Goal: Navigation & Orientation: Find specific page/section

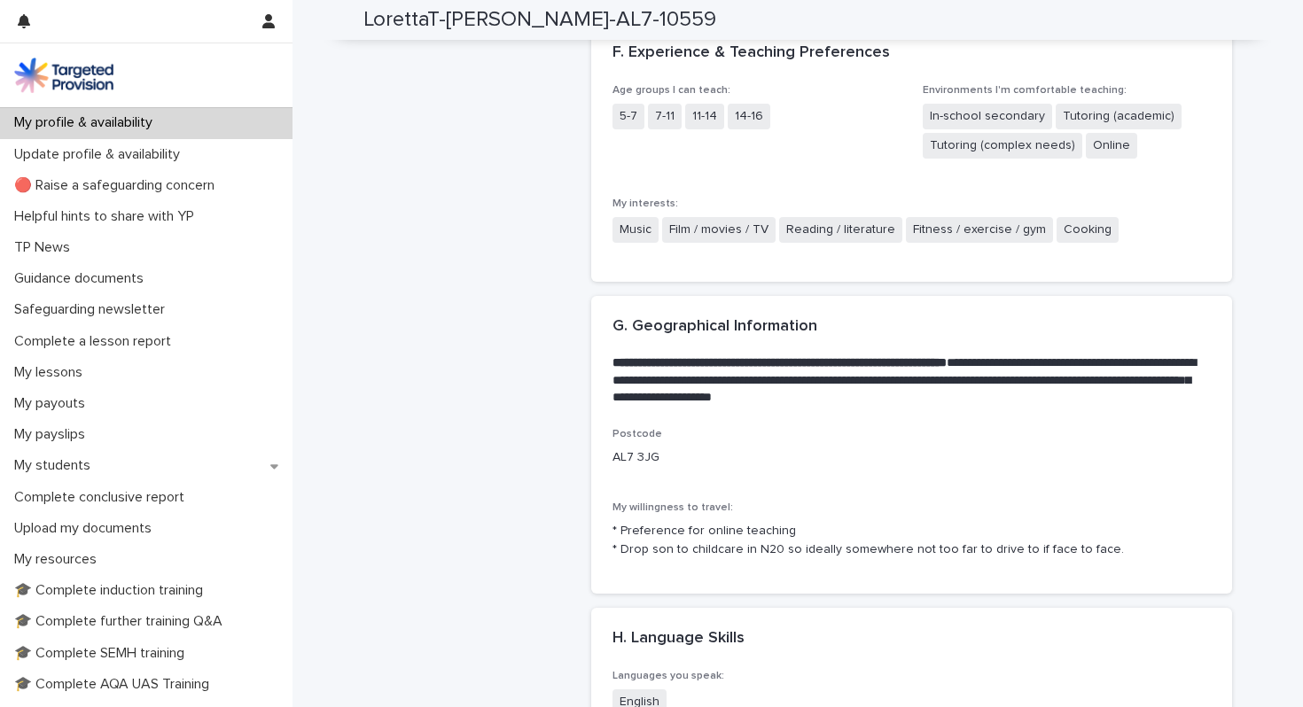
scroll to position [2694, 0]
click at [674, 524] on p "* Preference for online teaching * Drop son to childcare in N20 so ideally some…" at bounding box center [911, 541] width 598 height 37
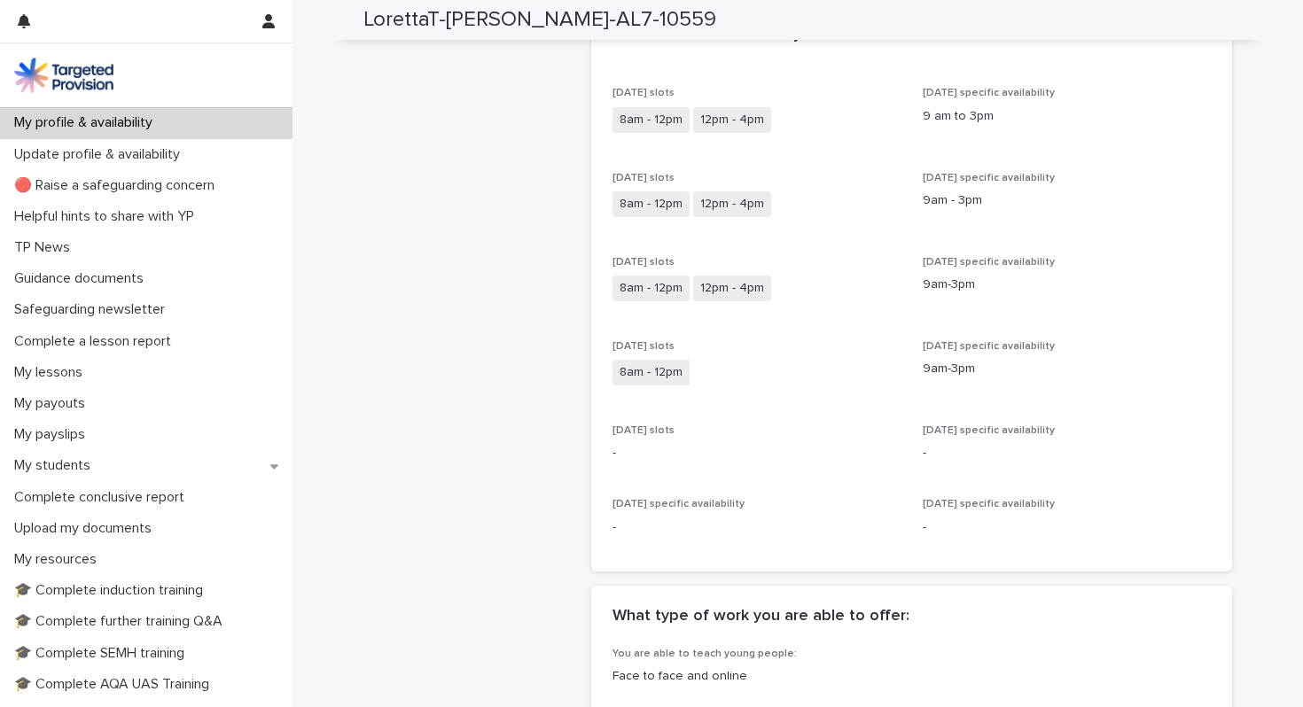
scroll to position [0, 0]
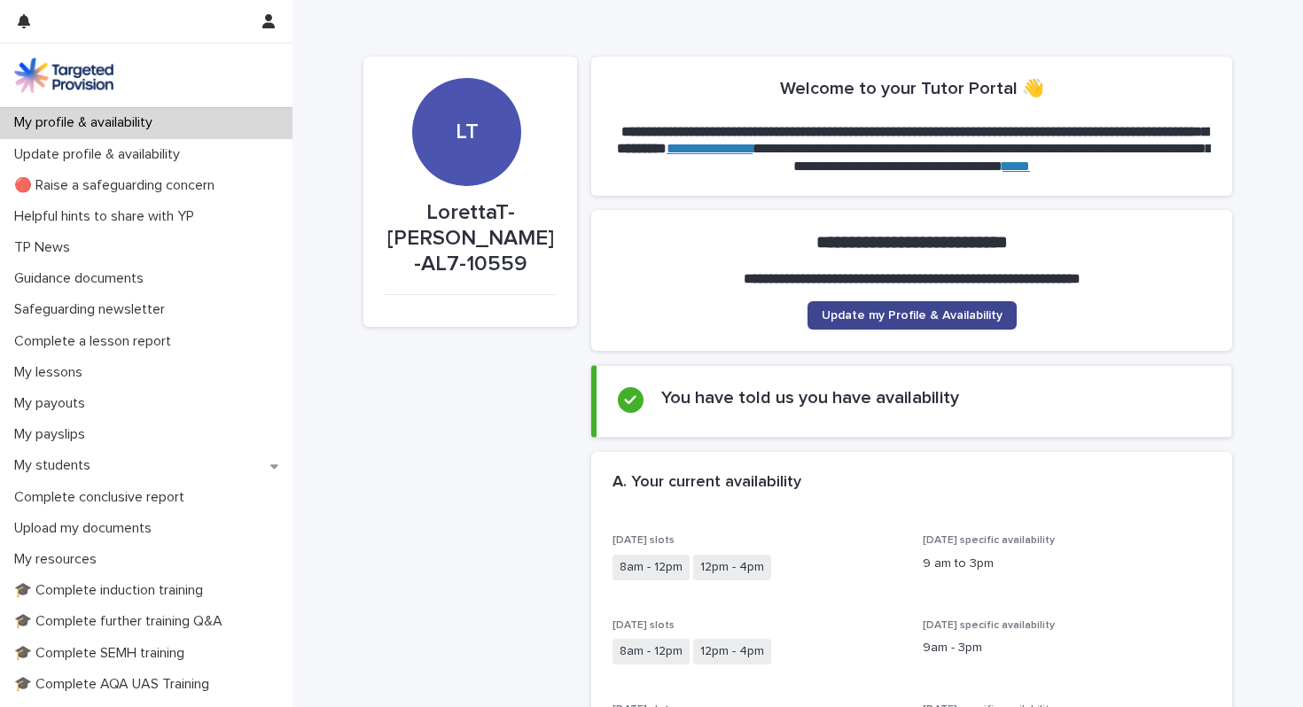
click at [884, 315] on span "Update my Profile & Availability" at bounding box center [911, 315] width 181 height 12
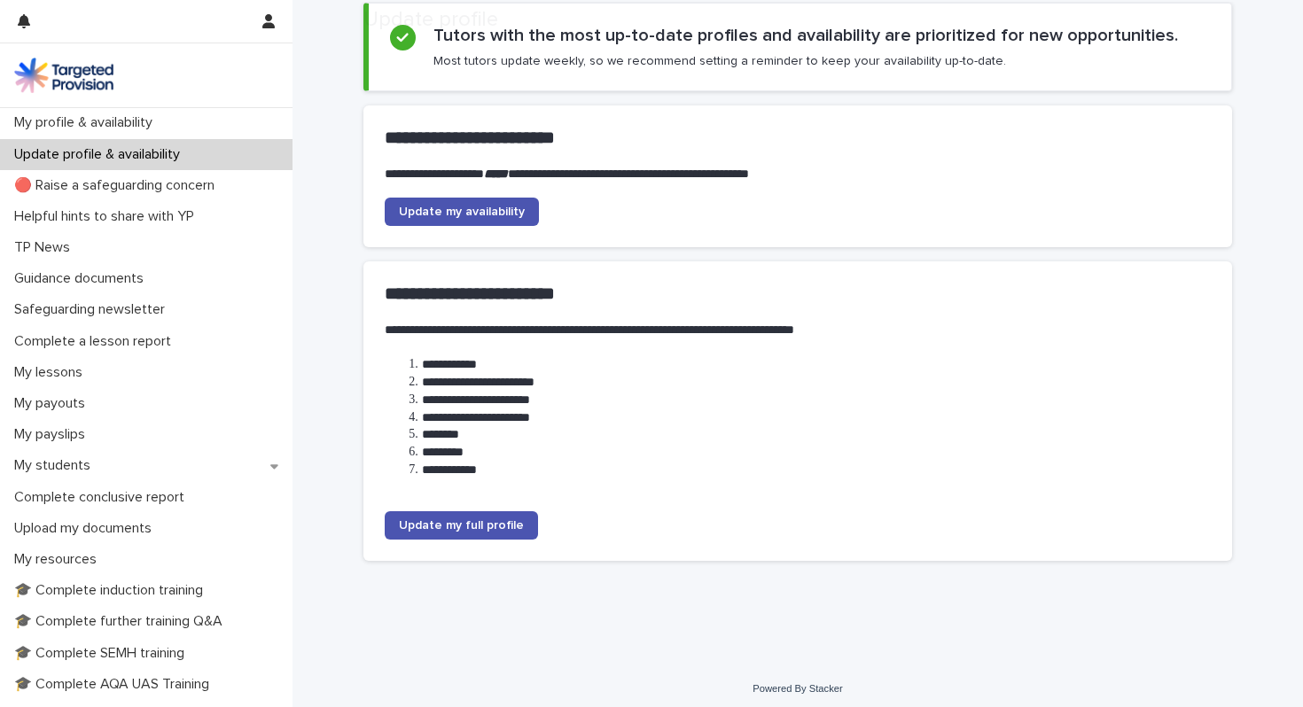
scroll to position [133, 0]
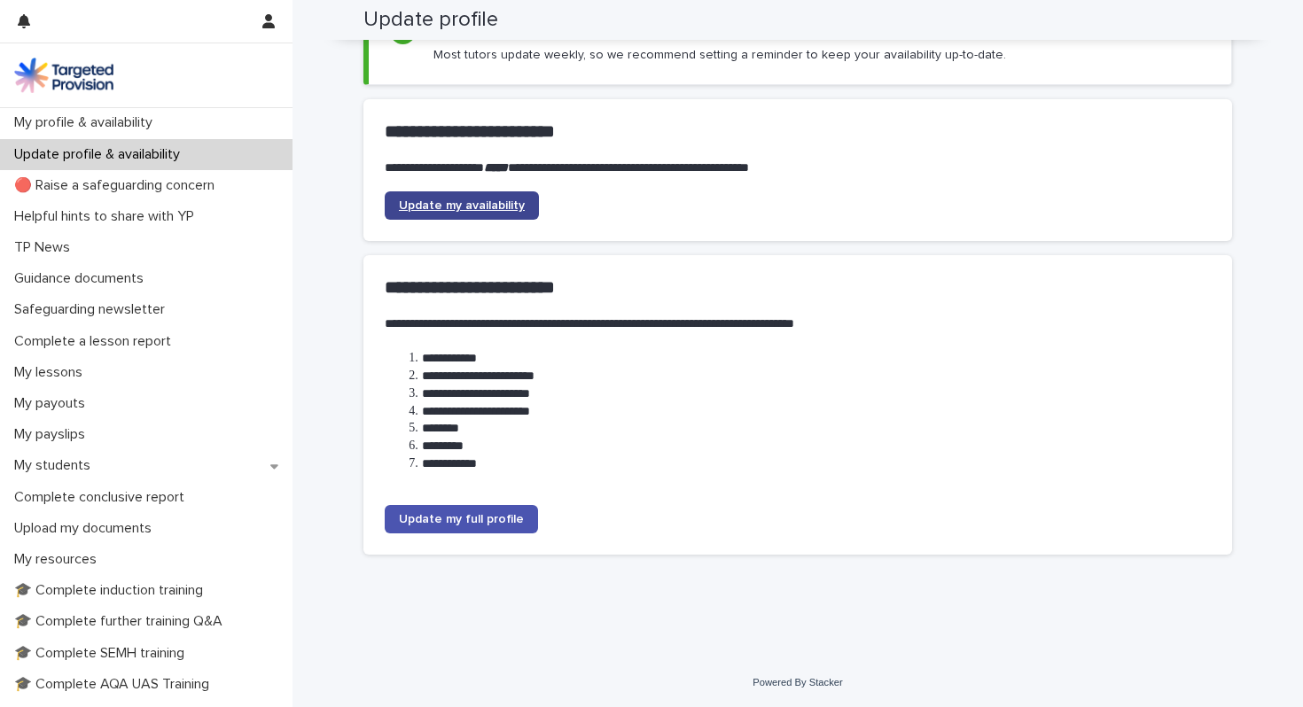
click at [504, 211] on link "Update my availability" at bounding box center [462, 205] width 154 height 28
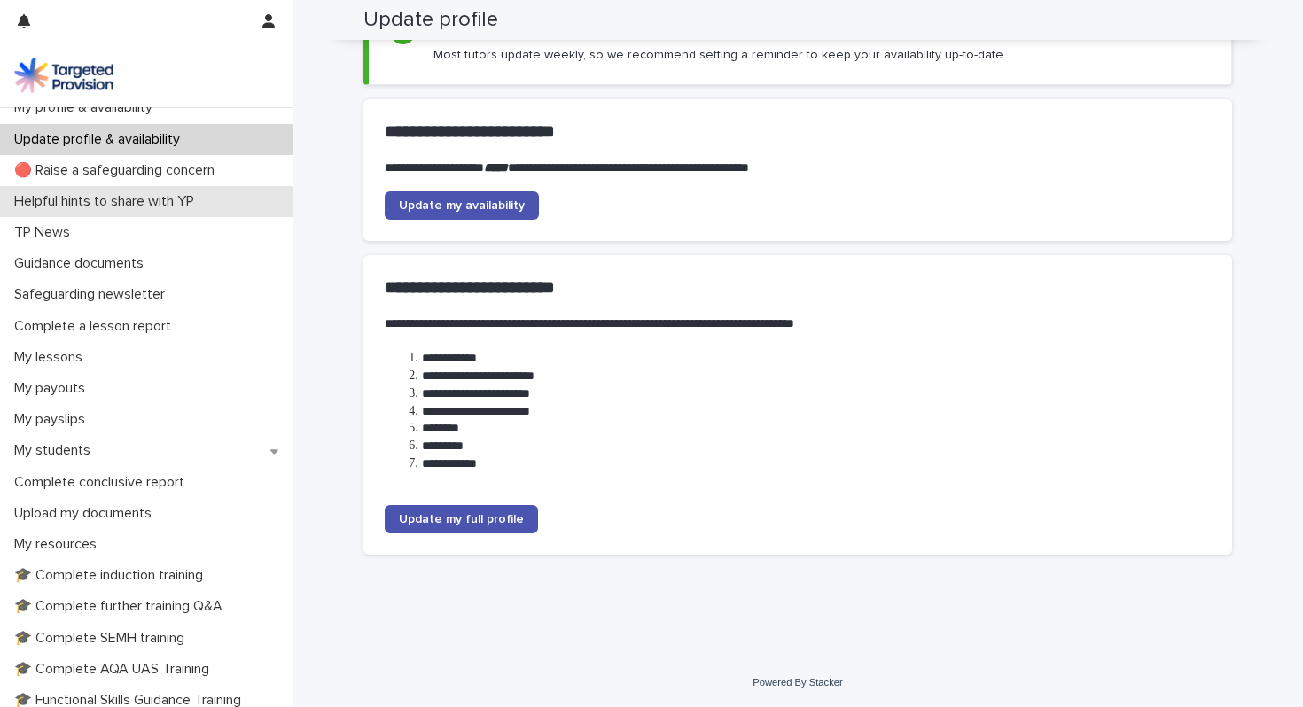
scroll to position [0, 0]
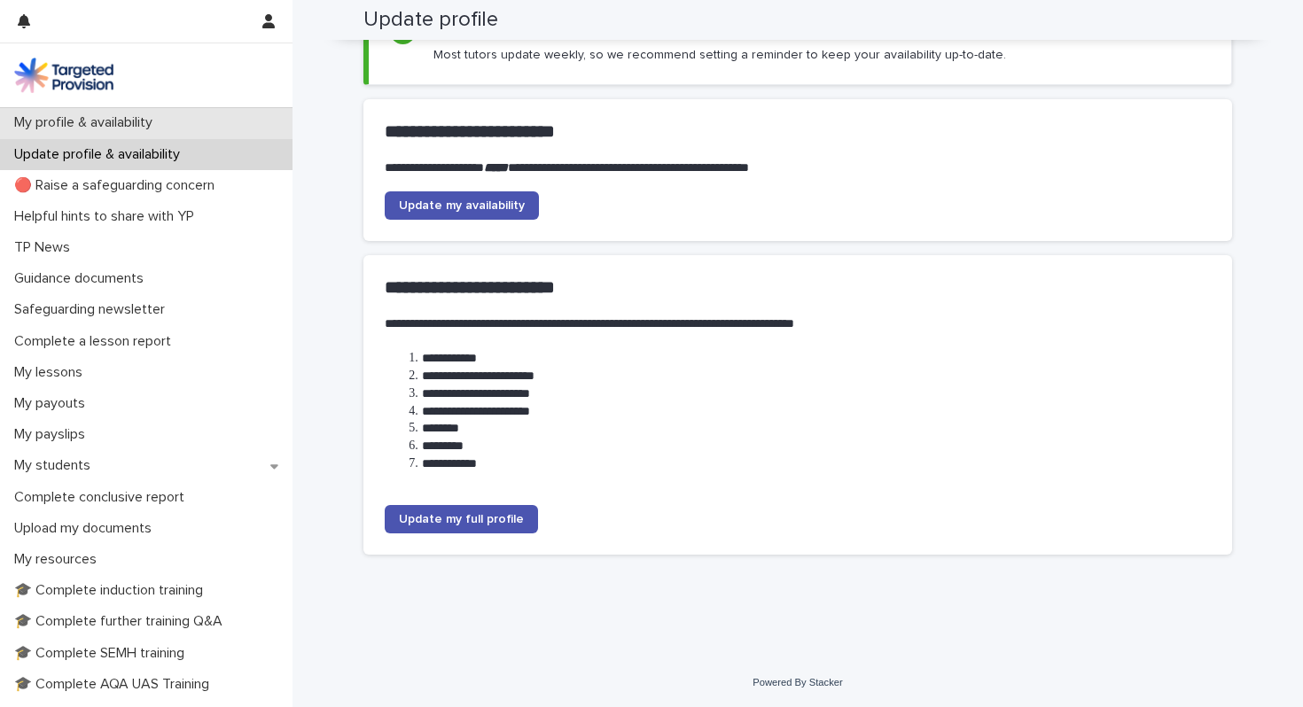
click at [162, 119] on p "My profile & availability" at bounding box center [86, 122] width 159 height 17
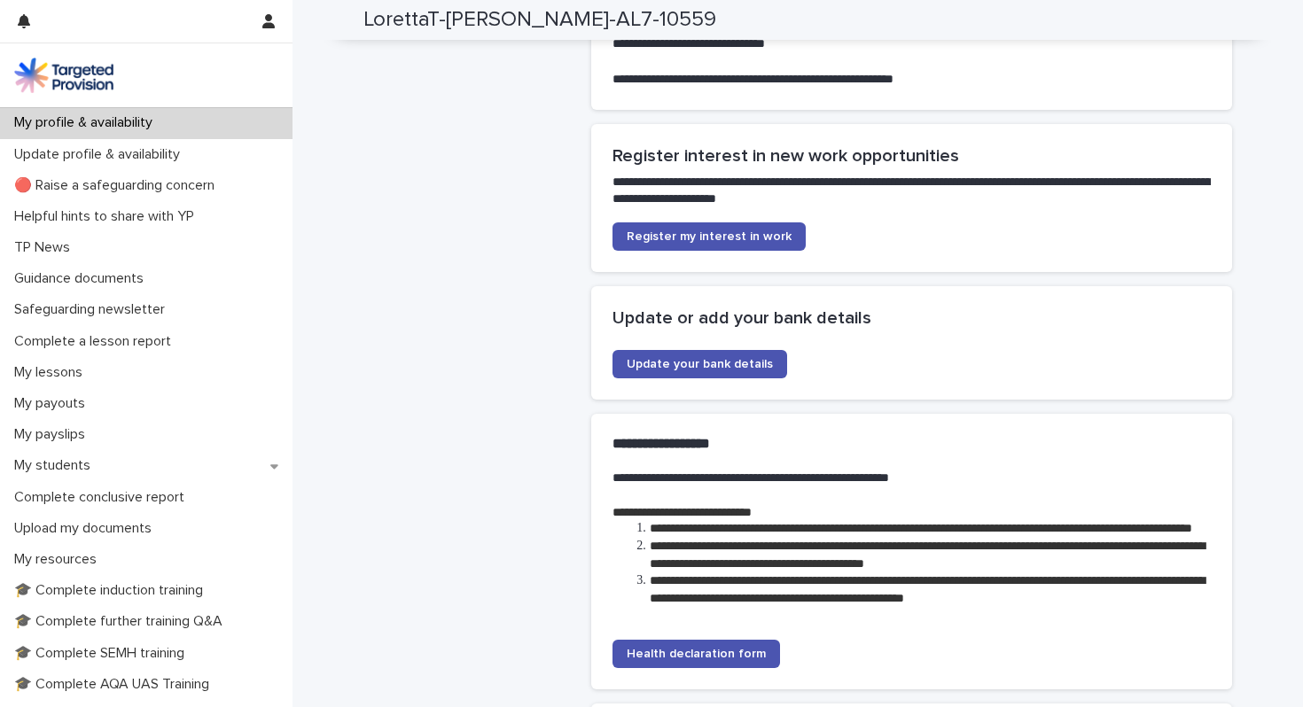
scroll to position [3733, 0]
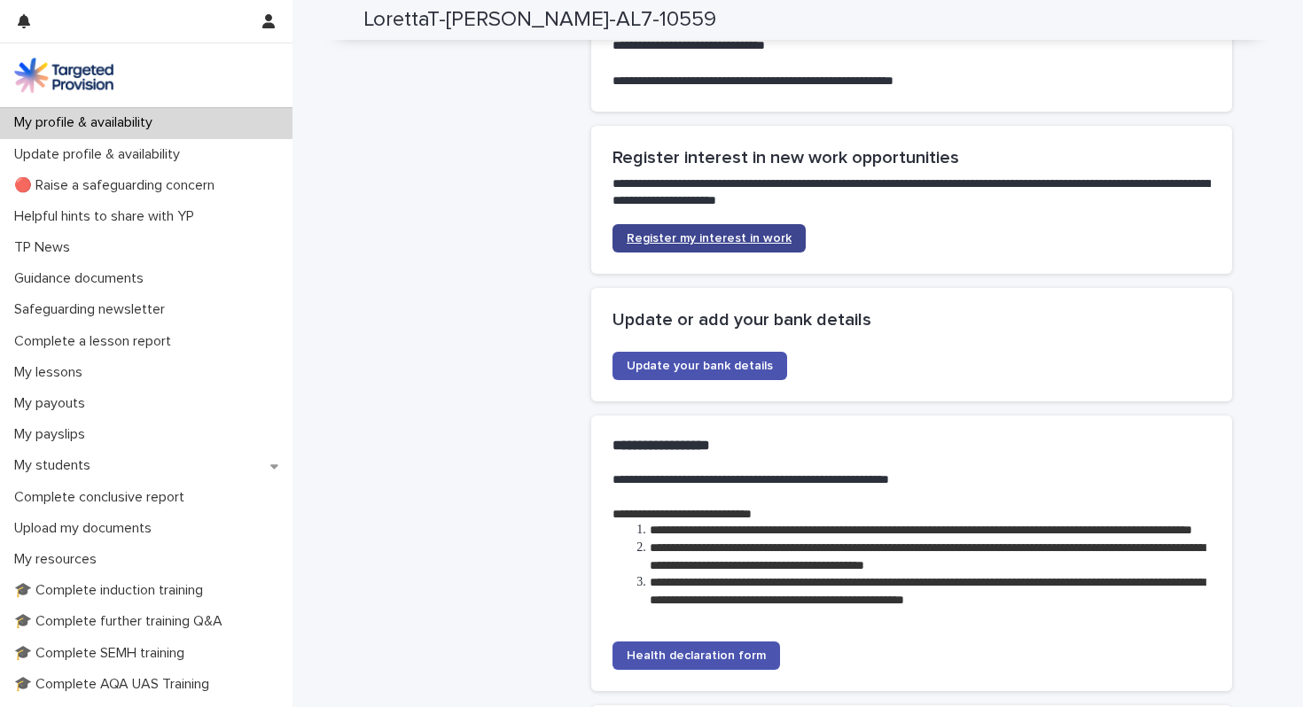
click at [687, 232] on span "Register my interest in work" at bounding box center [708, 238] width 165 height 12
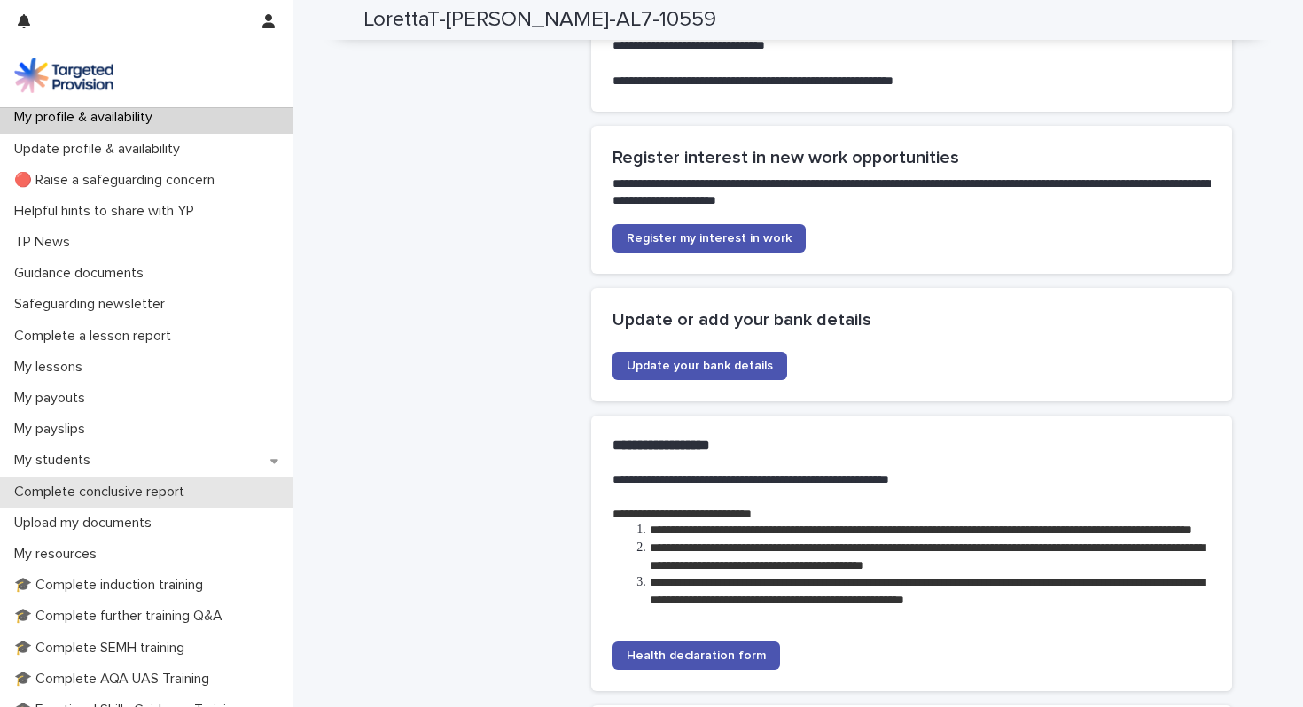
scroll to position [4, 0]
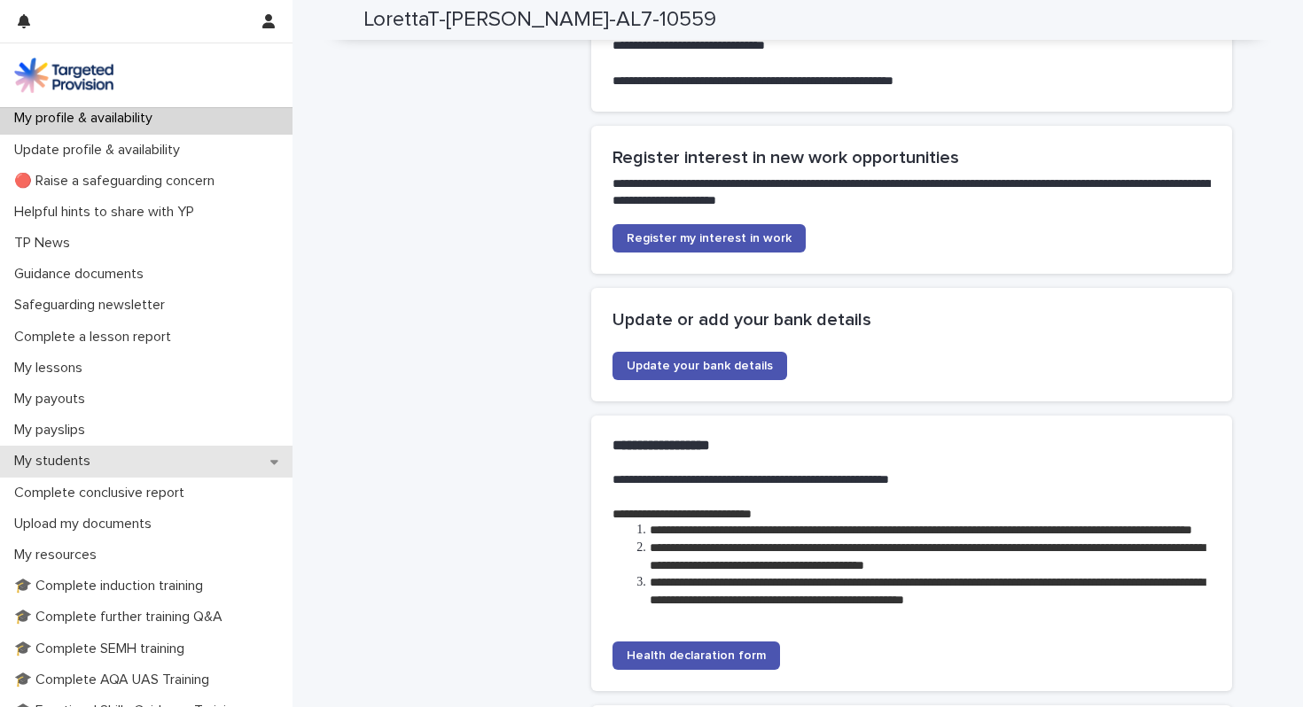
click at [213, 469] on div "My students" at bounding box center [146, 461] width 292 height 31
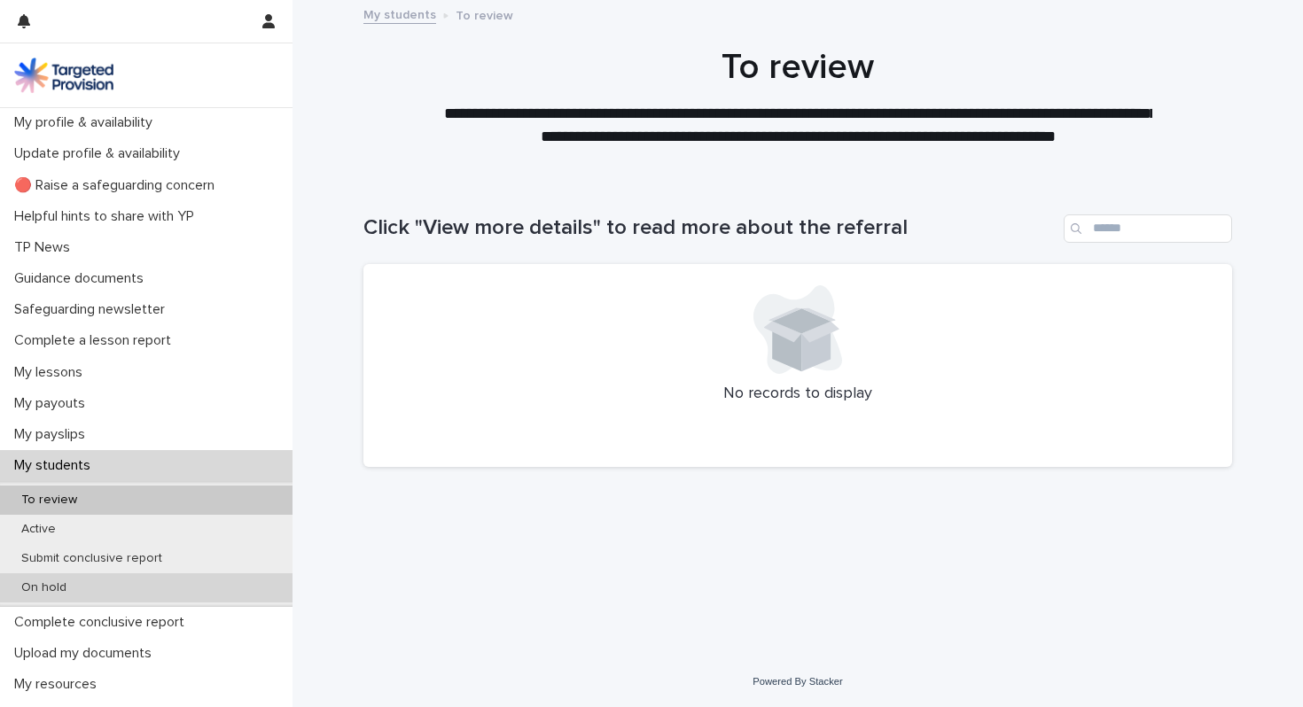
click at [159, 588] on div "On hold" at bounding box center [146, 587] width 292 height 29
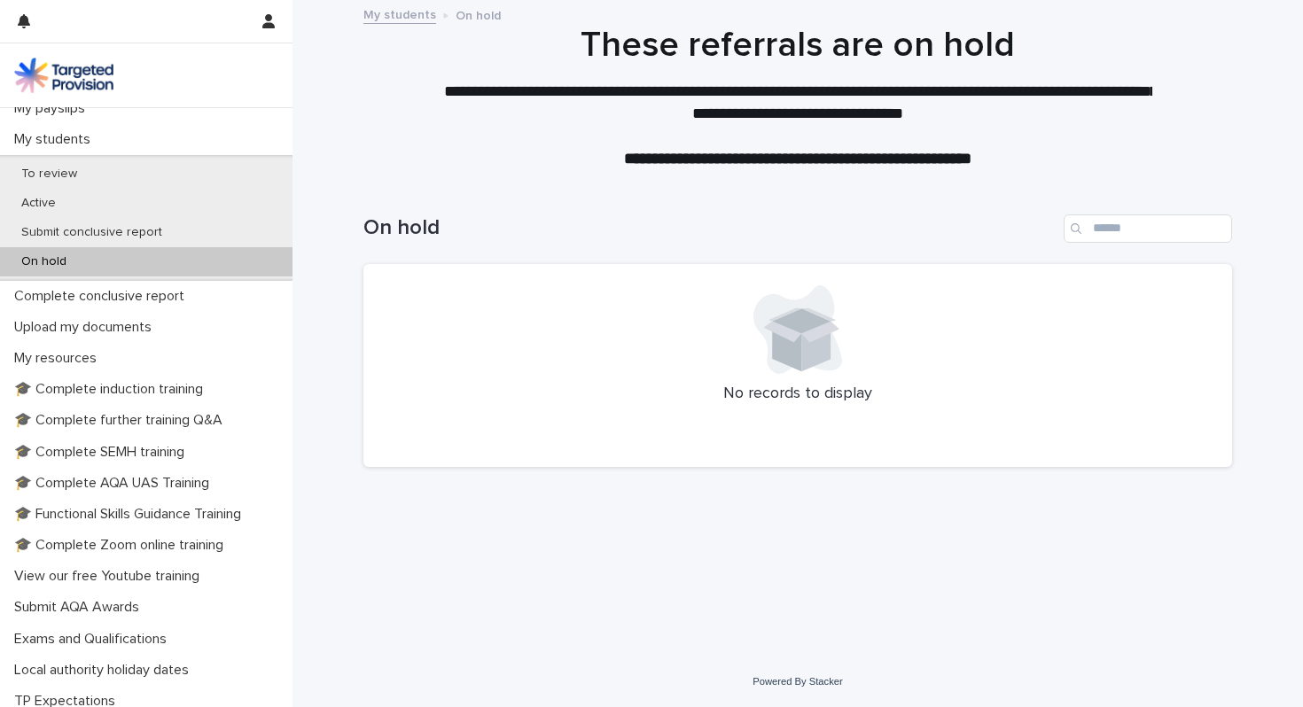
scroll to position [430, 0]
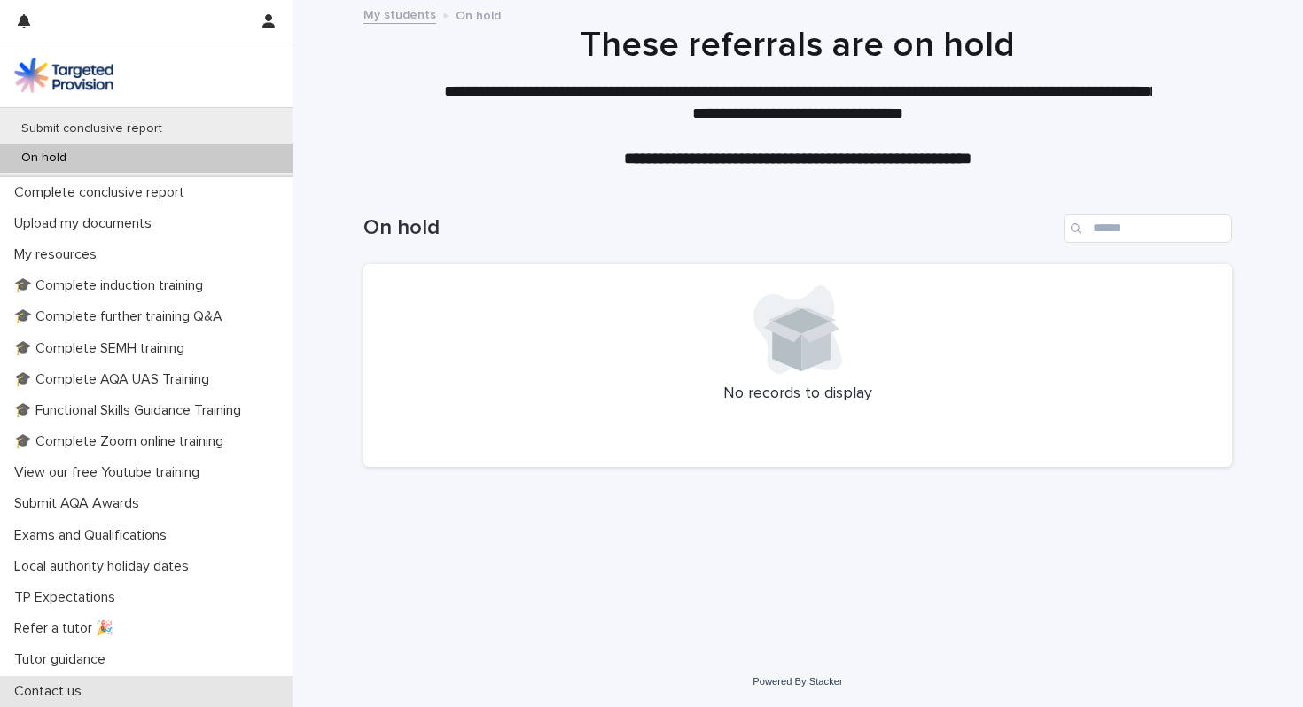
click at [88, 685] on p "Contact us" at bounding box center [51, 691] width 89 height 17
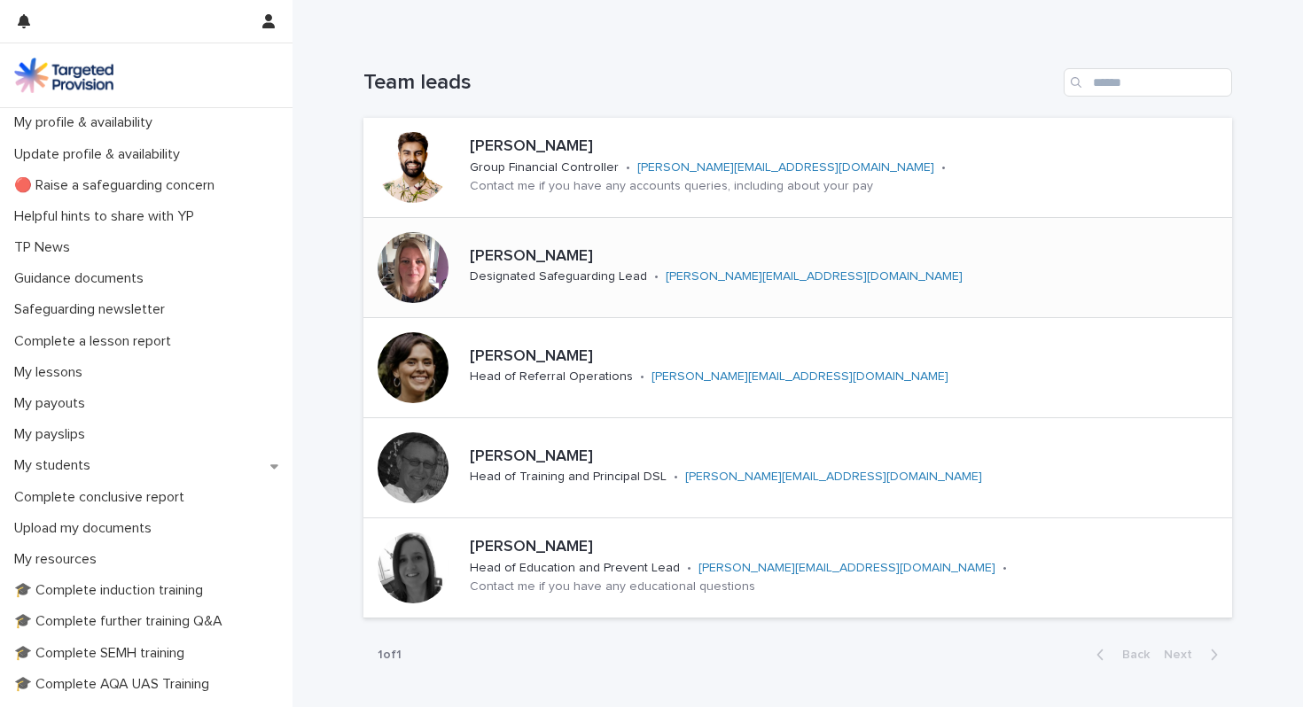
scroll to position [161, 0]
